Goal: Find specific page/section: Find specific page/section

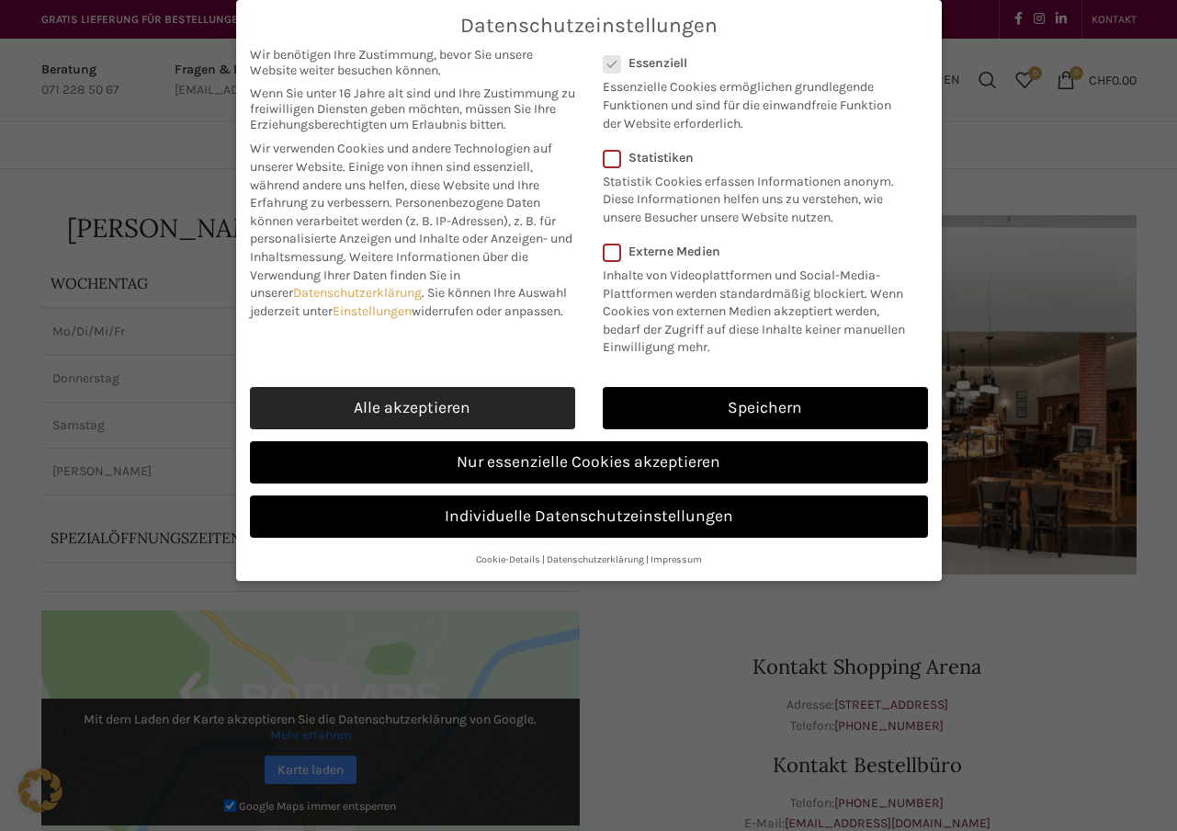
click at [482, 405] on link "Alle akzeptieren" at bounding box center [412, 408] width 325 height 42
checkbox input "true"
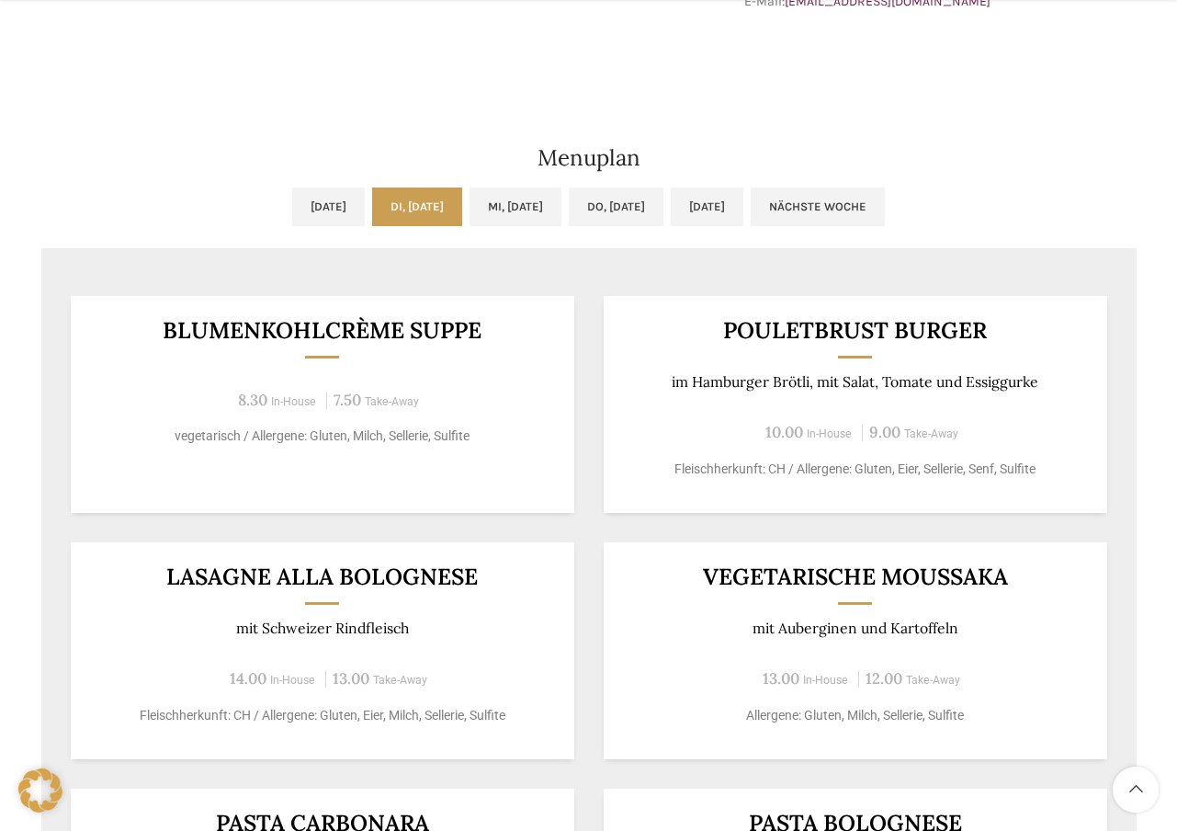
scroll to position [827, 0]
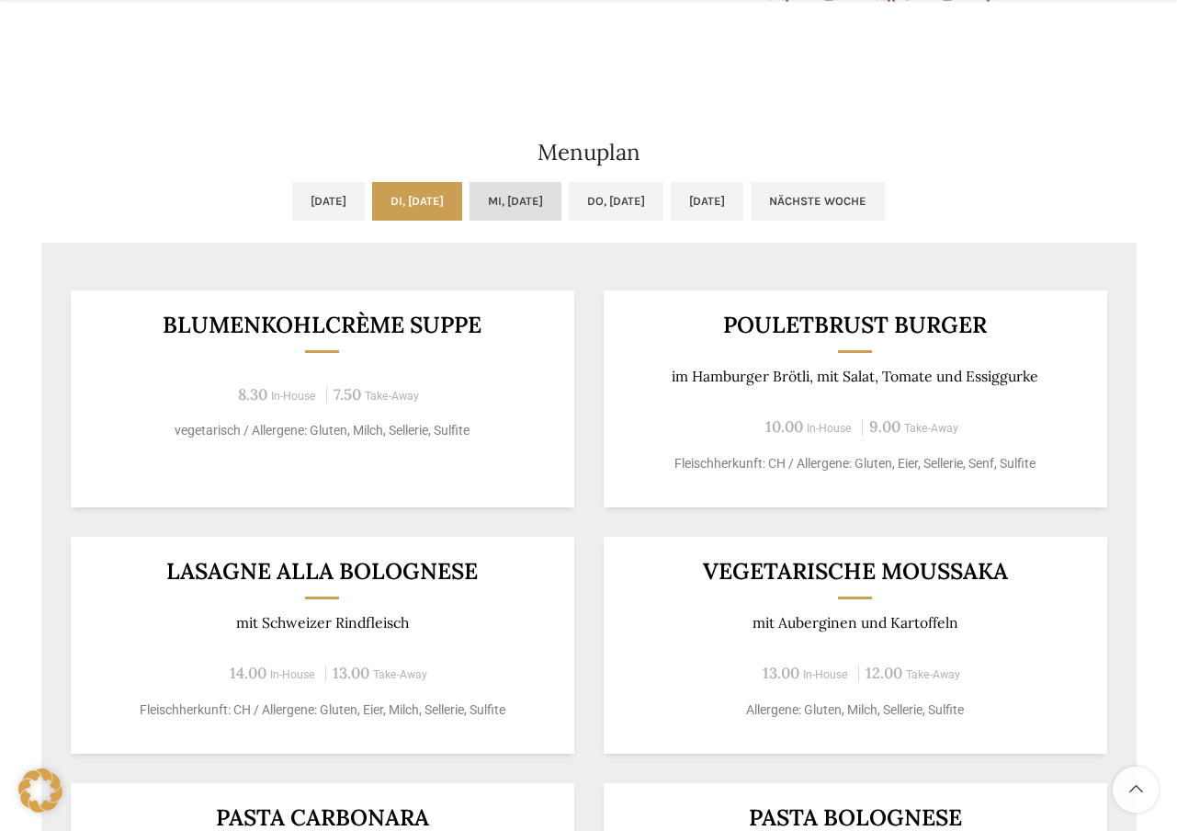
click at [535, 207] on link "Mi, [DATE]" at bounding box center [516, 201] width 92 height 39
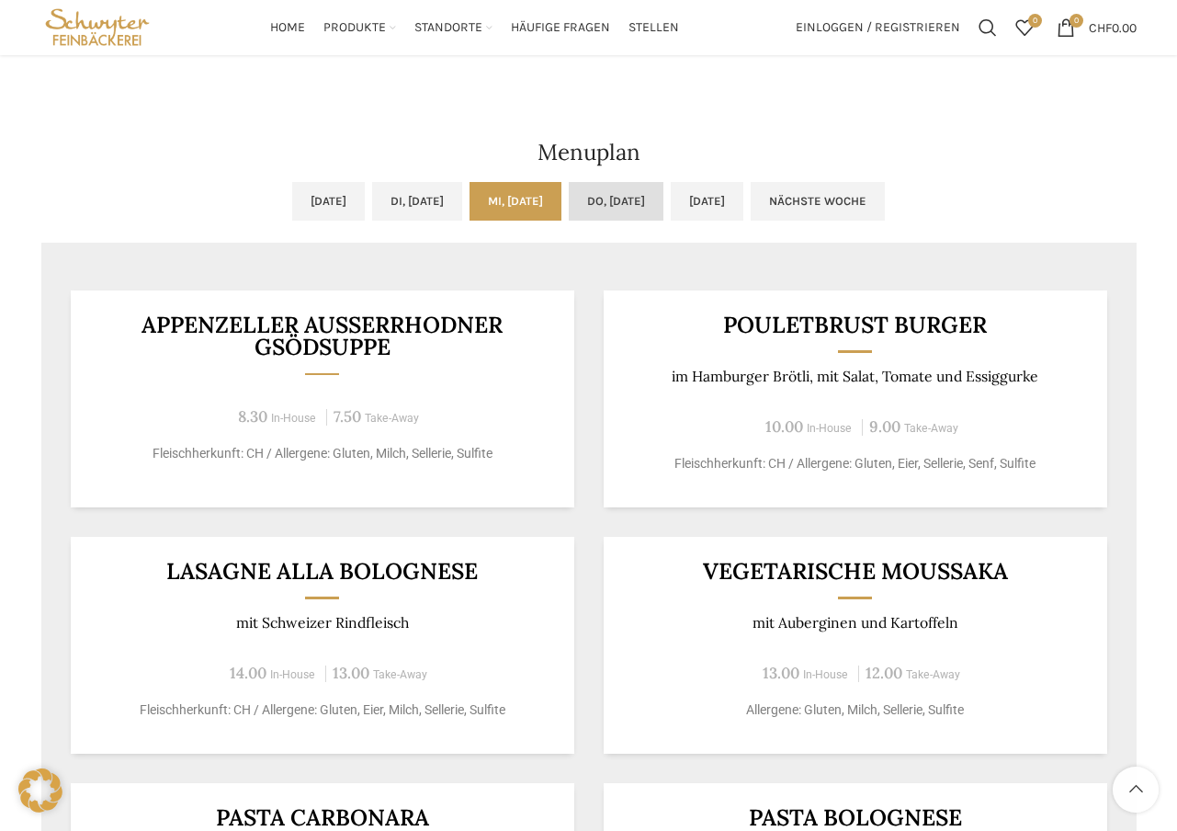
click at [625, 203] on link "Do, [DATE]" at bounding box center [616, 201] width 95 height 39
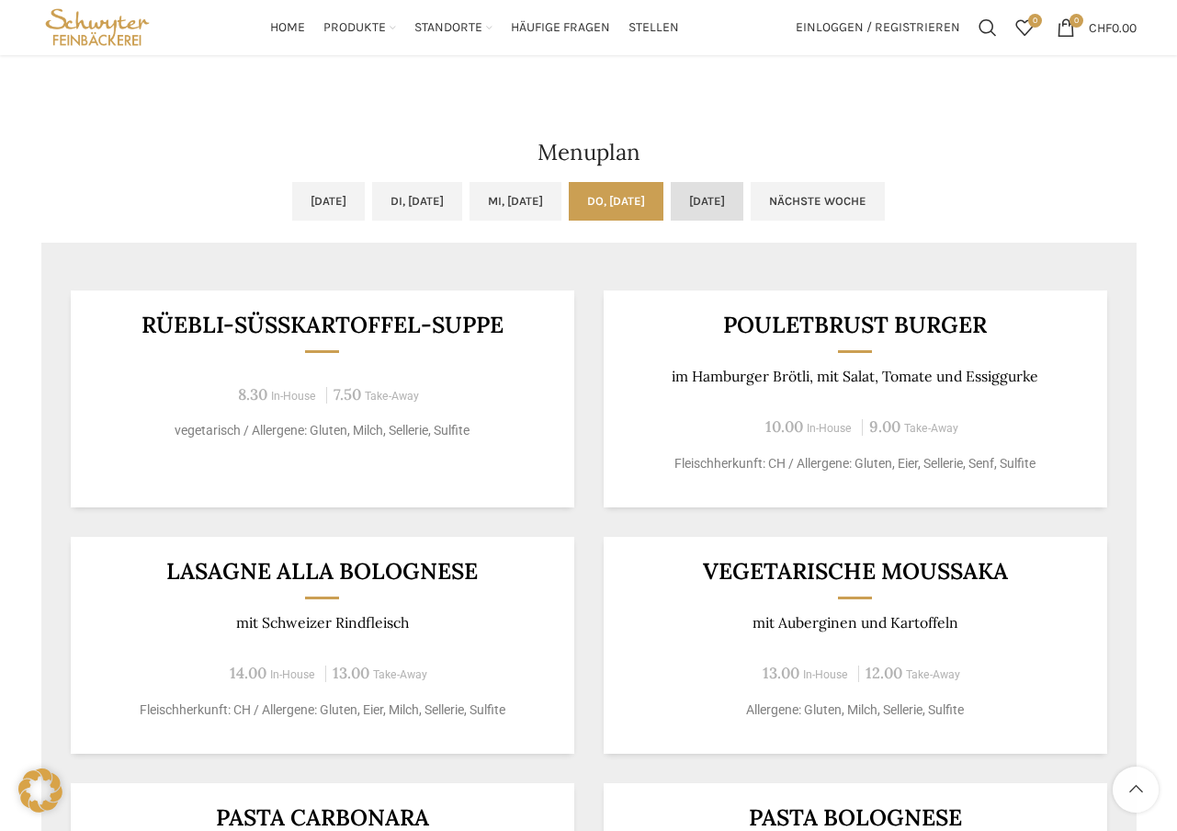
click at [736, 194] on link "[DATE]" at bounding box center [707, 201] width 73 height 39
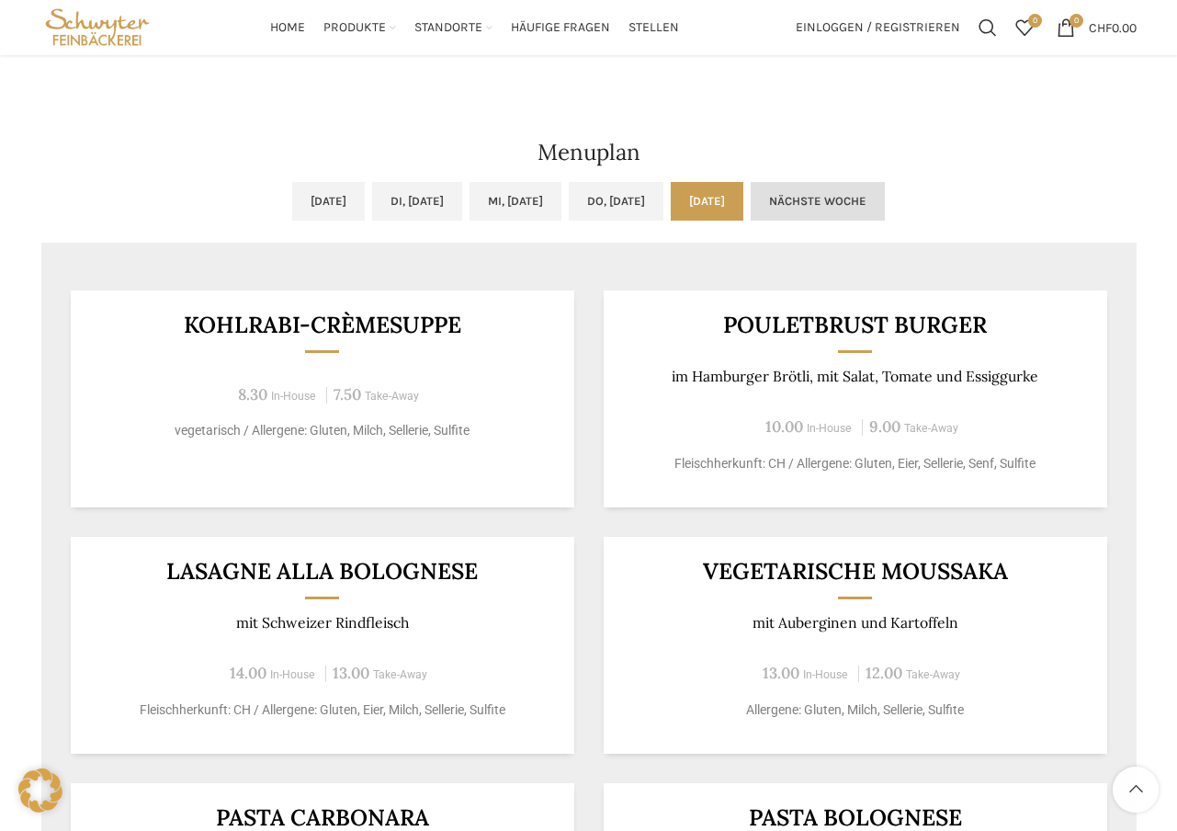
click at [855, 199] on link "Nächste Woche" at bounding box center [818, 201] width 134 height 39
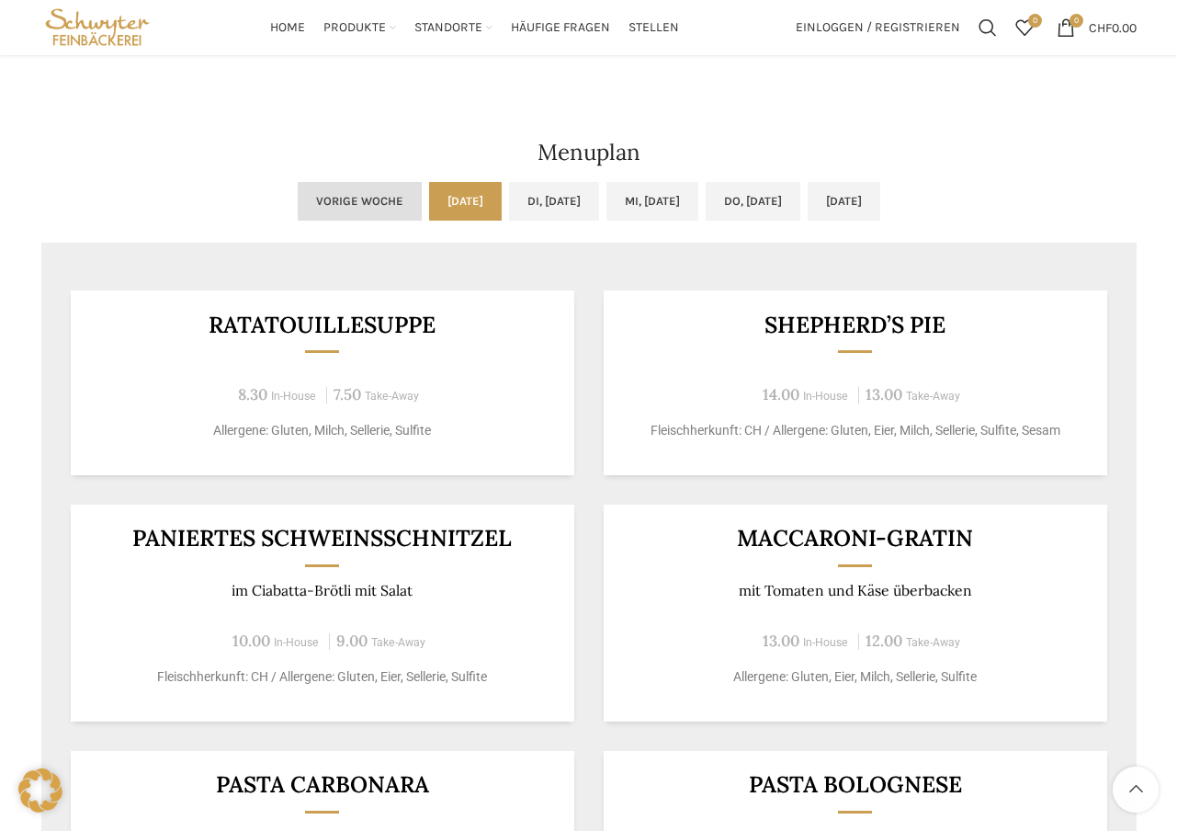
click at [298, 205] on link "Vorige Woche" at bounding box center [360, 201] width 124 height 39
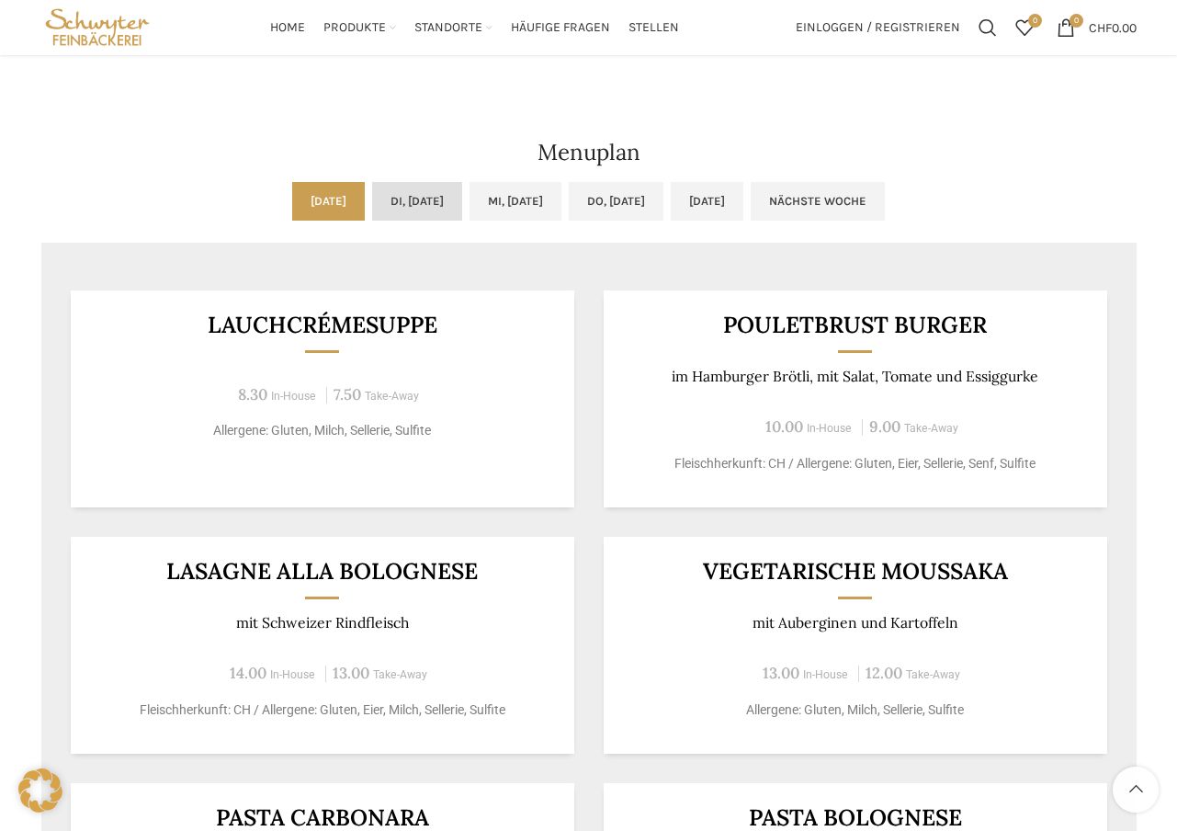
click at [372, 205] on link "Di, [DATE]" at bounding box center [417, 201] width 90 height 39
